Goal: Find contact information: Find contact information

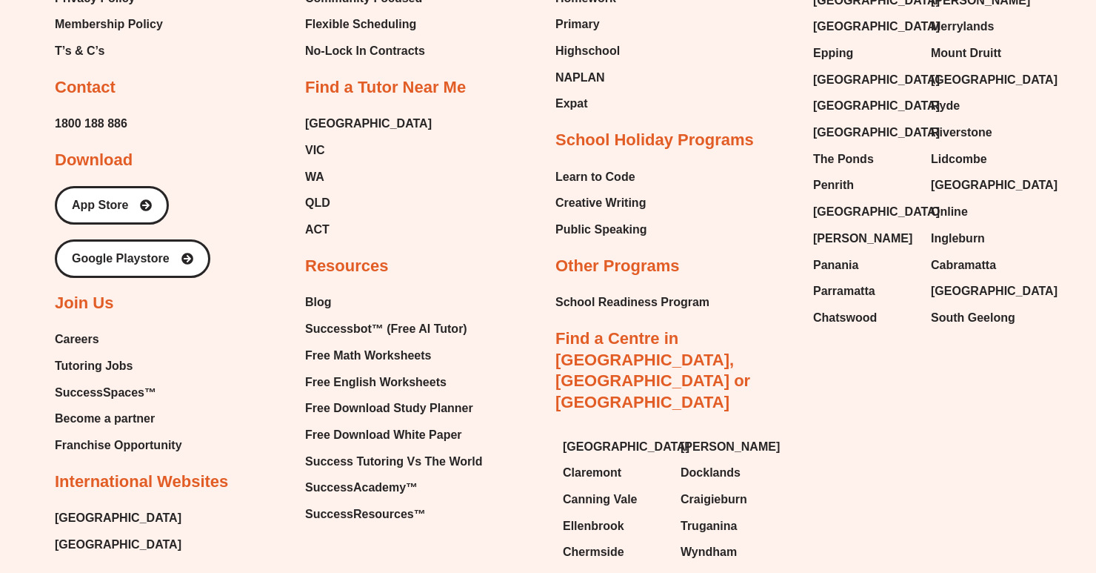
scroll to position [7528, 0]
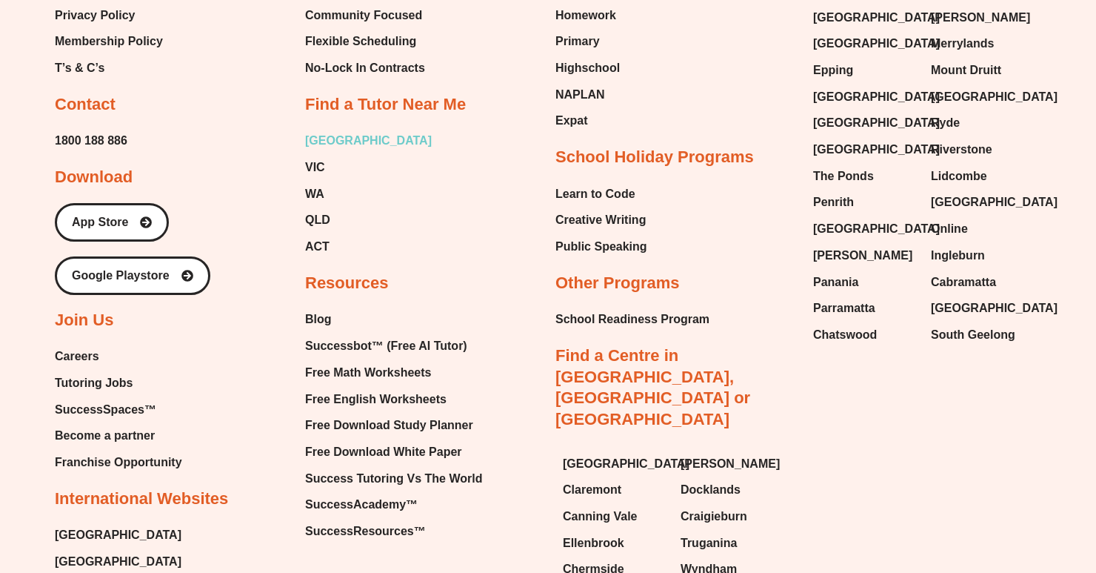
click at [322, 150] on span "[GEOGRAPHIC_DATA]" at bounding box center [368, 141] width 127 height 22
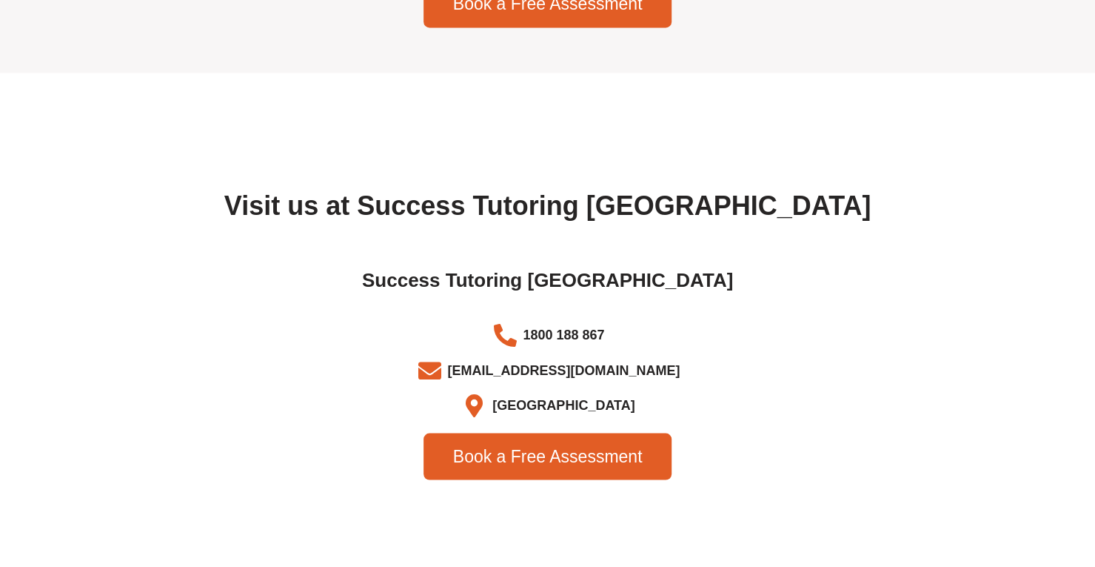
scroll to position [4699, 0]
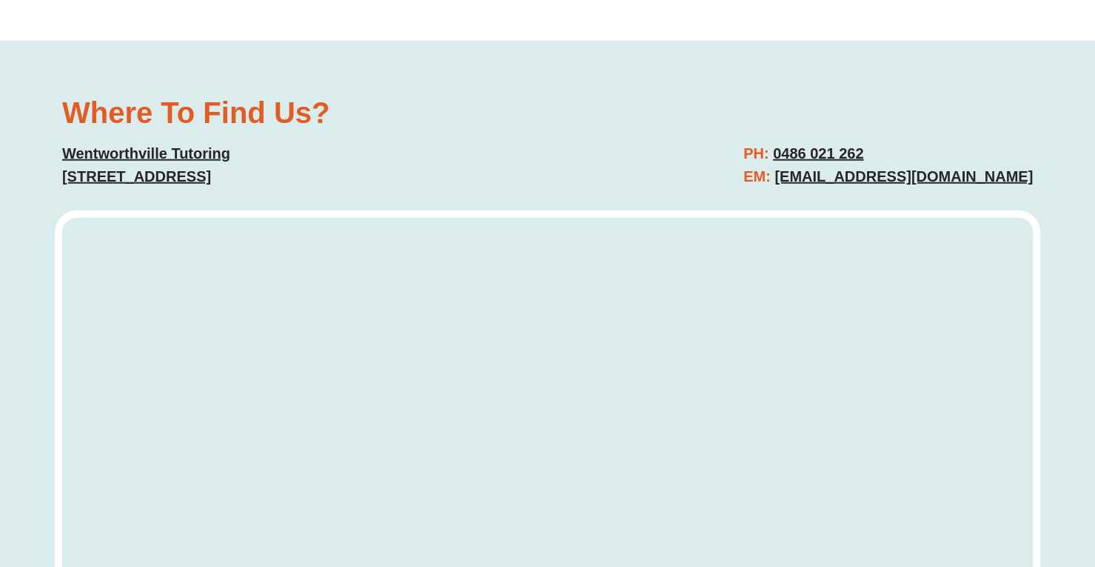
scroll to position [5382, 0]
drag, startPoint x: 1047, startPoint y: 135, endPoint x: 745, endPoint y: 146, distance: 302.4
click at [745, 146] on div "Where To Find Us? Wentworthville Tutoring [STREET_ADDRESS] PH: [PHONE_NUMBER] E…" at bounding box center [547, 562] width 1095 height 1043
copy link "[EMAIL_ADDRESS][DOMAIN_NAME]"
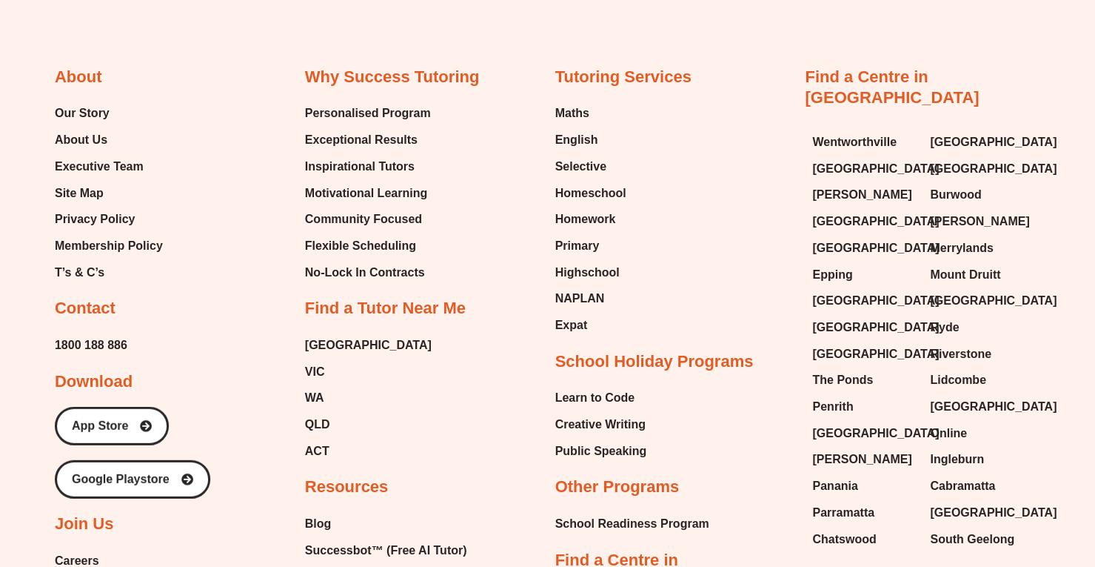
scroll to position [8728, 0]
click at [864, 289] on span "[GEOGRAPHIC_DATA]" at bounding box center [876, 300] width 127 height 22
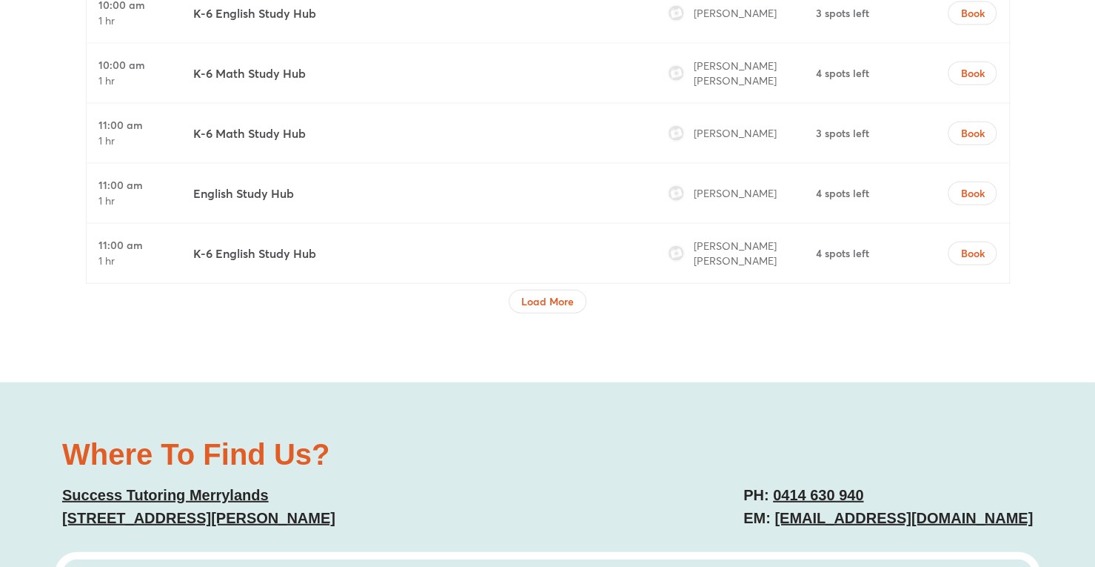
scroll to position [5619, 0]
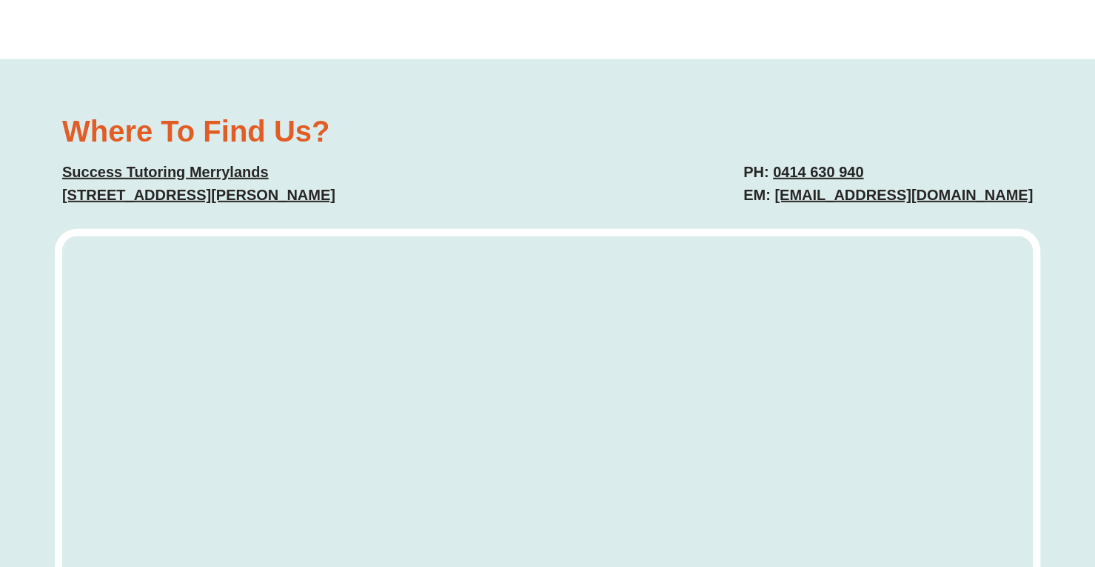
drag, startPoint x: 1040, startPoint y: 145, endPoint x: 770, endPoint y: 149, distance: 270.4
click at [770, 153] on div "PH: [PHONE_NUMBER] EM: [EMAIL_ADDRESS][DOMAIN_NAME]" at bounding box center [798, 183] width 486 height 61
copy link "[EMAIL_ADDRESS][DOMAIN_NAME]"
click at [887, 59] on div "Where To Find Us? Success Tutoring Merrylands [STREET_ADDRESS][PERSON_NAME] PH:…" at bounding box center [548, 405] width 986 height 693
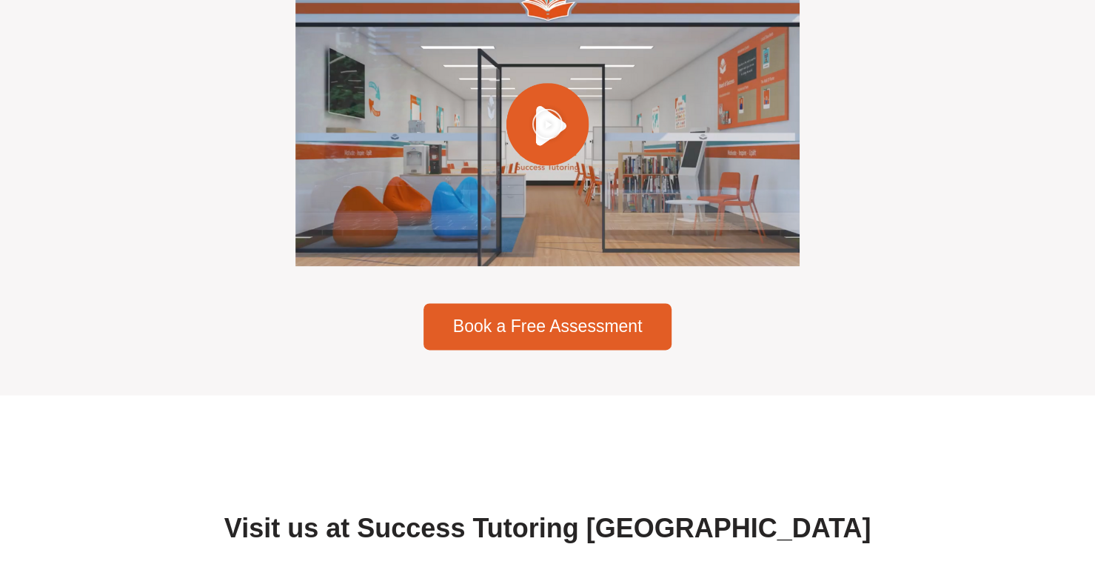
scroll to position [4825, 0]
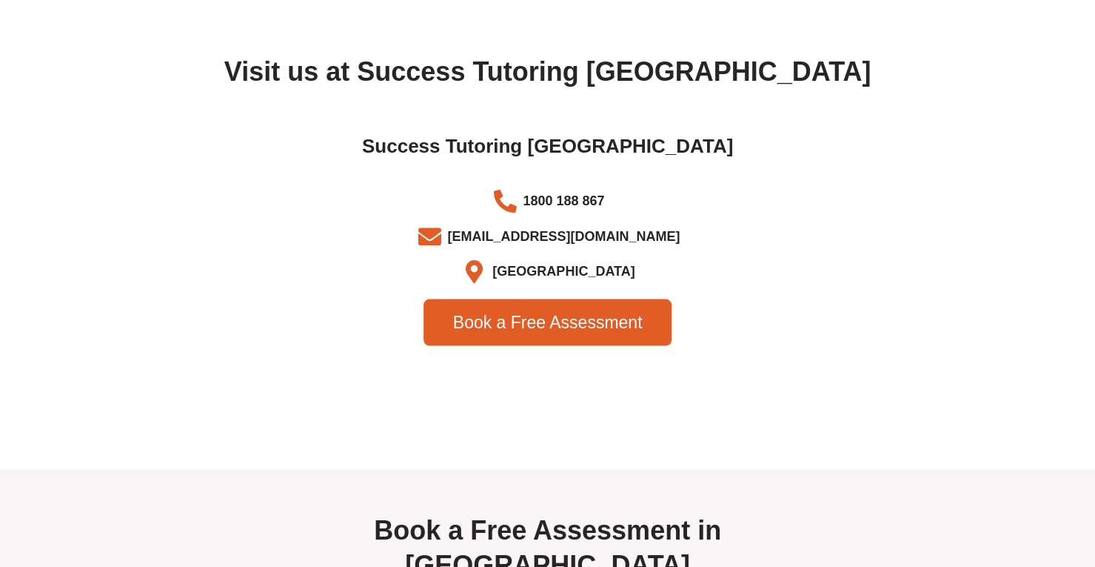
click at [664, 242] on li "info@successtutoring.com.au" at bounding box center [548, 239] width 815 height 30
drag, startPoint x: 664, startPoint y: 242, endPoint x: 468, endPoint y: 242, distance: 195.5
click at [468, 242] on li "info@successtutoring.com.au" at bounding box center [548, 239] width 815 height 30
copy ul "info@successtutoring.com.au"
click at [672, 238] on li "info@successtutoring.com.au" at bounding box center [548, 239] width 815 height 30
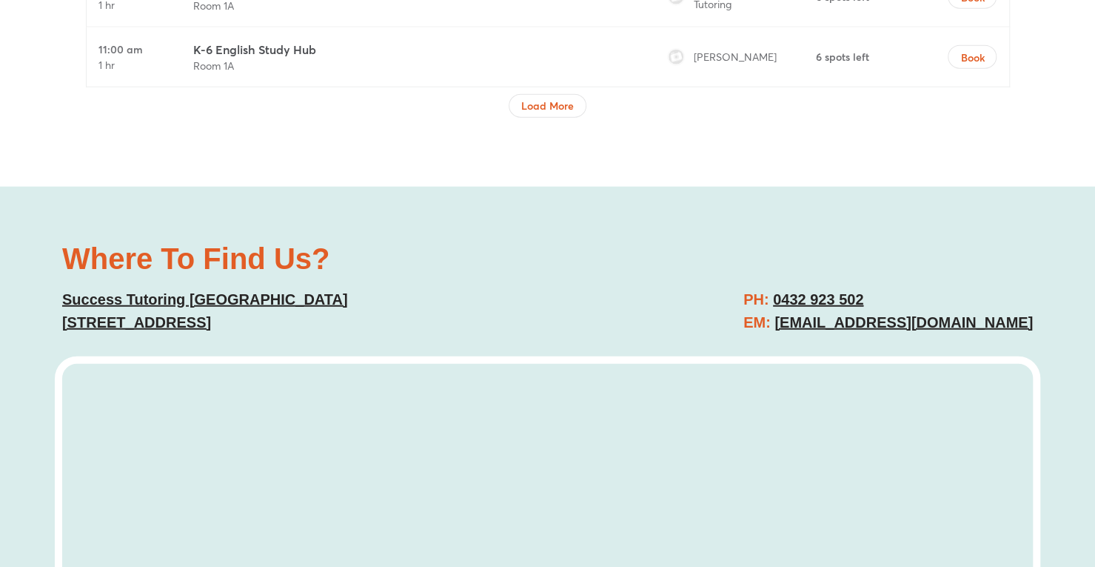
scroll to position [5462, 0]
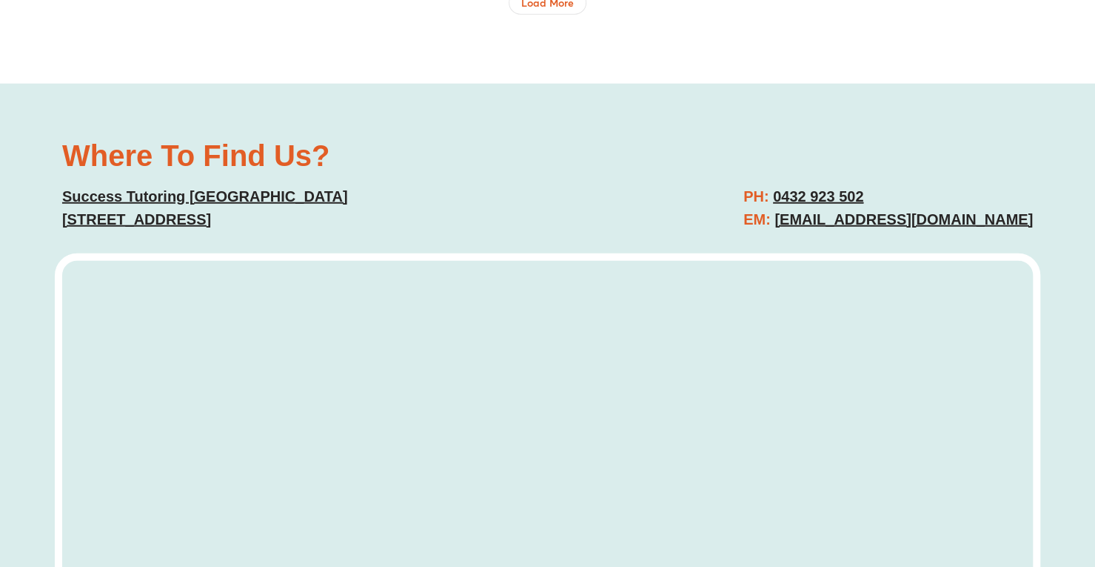
drag, startPoint x: 1050, startPoint y: 190, endPoint x: 751, endPoint y: 202, distance: 299.5
click at [751, 202] on div "Where To Find Us? Success Tutoring Baulkham Hills 11/9 Seven Hills Rd, Baulkham…" at bounding box center [547, 430] width 1095 height 693
copy link "baulkhamhills@successtutoring.com.au"
